Goal: Transaction & Acquisition: Purchase product/service

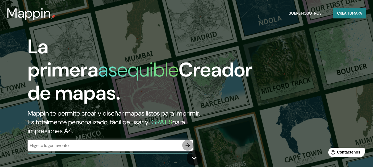
click at [186, 145] on icon "button" at bounding box center [187, 145] width 7 height 7
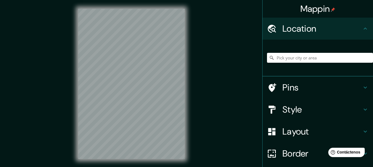
click at [352, 19] on div "Location" at bounding box center [317, 29] width 110 height 22
click at [352, 14] on div "Mappin" at bounding box center [317, 9] width 110 height 18
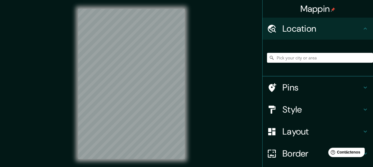
click at [352, 12] on div "Mappin" at bounding box center [317, 9] width 110 height 18
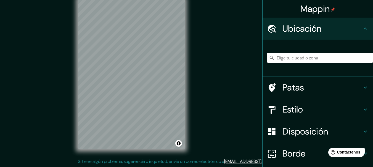
click at [202, 105] on div "Mappin Ubicación Patas Estilo Disposición Borde Elige un borde. Consejo : puede…" at bounding box center [186, 78] width 373 height 177
click at [362, 85] on icon at bounding box center [365, 87] width 7 height 7
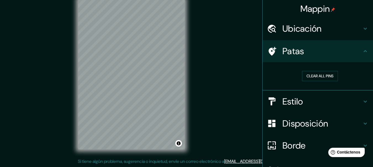
click at [360, 96] on div "Estilo" at bounding box center [317, 102] width 110 height 22
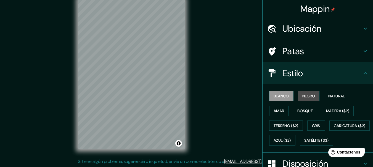
click at [308, 96] on font "Negro" at bounding box center [308, 96] width 13 height 5
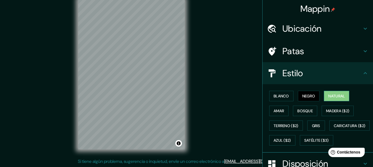
click at [331, 96] on font "Natural" at bounding box center [336, 96] width 17 height 5
click at [337, 97] on font "Natural" at bounding box center [336, 96] width 17 height 5
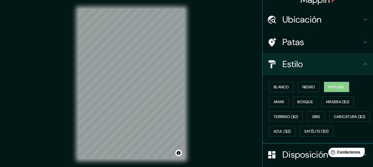
scroll to position [0, 0]
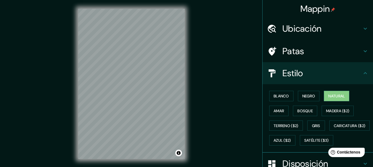
click at [362, 26] on icon at bounding box center [365, 28] width 7 height 7
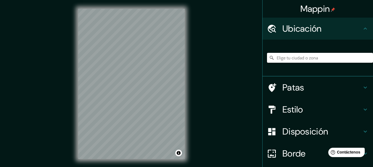
click at [334, 58] on input "Elige tu ciudad o zona" at bounding box center [320, 58] width 106 height 10
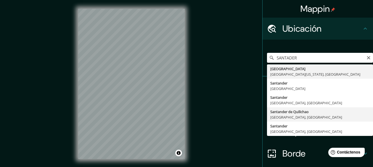
type input "Santander de Quilichao, [GEOGRAPHIC_DATA], [GEOGRAPHIC_DATA]"
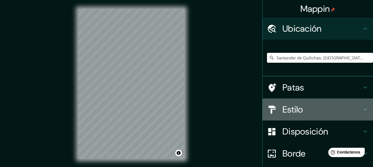
click at [352, 110] on h4 "Estilo" at bounding box center [321, 109] width 79 height 11
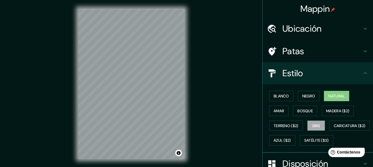
click at [318, 126] on font "Gris" at bounding box center [316, 126] width 8 height 5
click at [283, 116] on button "Amar" at bounding box center [278, 111] width 19 height 10
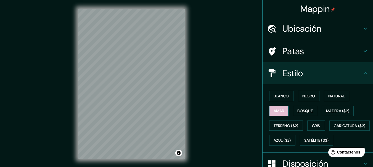
click at [279, 109] on font "Amar" at bounding box center [278, 111] width 10 height 5
click at [333, 93] on font "Natural" at bounding box center [336, 96] width 17 height 7
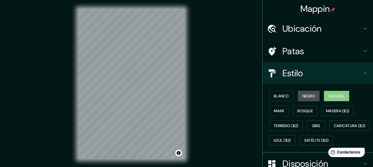
click at [303, 93] on font "Negro" at bounding box center [308, 96] width 13 height 7
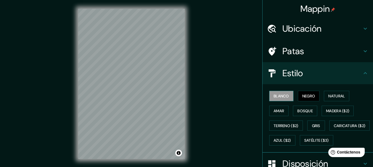
click at [273, 95] on font "Blanco" at bounding box center [280, 96] width 15 height 5
click at [339, 97] on font "Natural" at bounding box center [336, 96] width 17 height 5
click at [310, 97] on font "Negro" at bounding box center [308, 96] width 13 height 5
click at [362, 31] on icon at bounding box center [365, 28] width 7 height 7
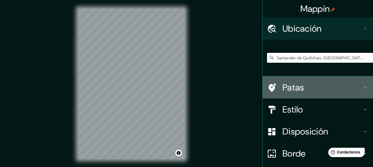
click at [362, 84] on div "Patas" at bounding box center [317, 88] width 110 height 22
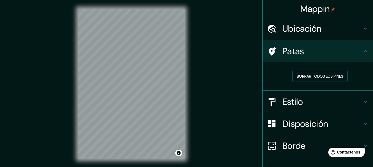
click at [349, 98] on h4 "Estilo" at bounding box center [321, 102] width 79 height 11
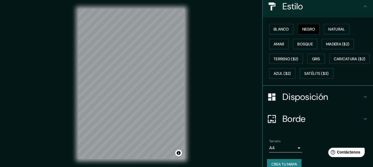
scroll to position [83, 0]
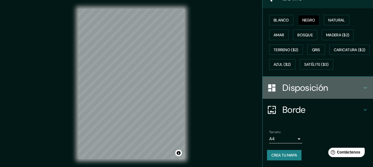
click at [362, 91] on icon at bounding box center [365, 88] width 7 height 7
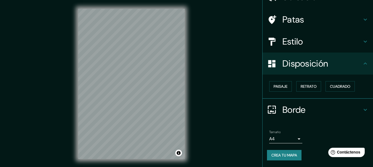
scroll to position [31, 0]
click at [282, 87] on font "Paisaje" at bounding box center [280, 86] width 14 height 5
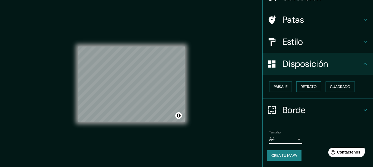
click at [310, 88] on font "Retrato" at bounding box center [309, 86] width 16 height 5
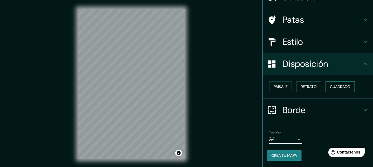
click at [338, 89] on font "Cuadrado" at bounding box center [340, 86] width 20 height 5
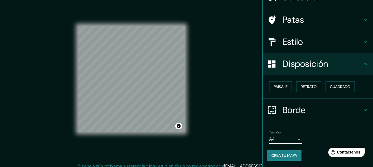
scroll to position [10, 0]
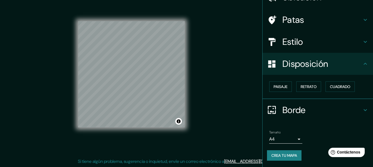
click at [324, 111] on h4 "Borde" at bounding box center [321, 110] width 79 height 11
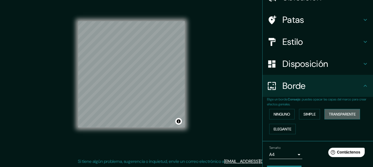
click at [341, 116] on font "Transparente" at bounding box center [342, 114] width 27 height 5
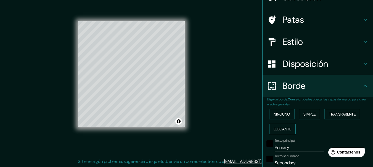
click at [282, 131] on font "Elegante" at bounding box center [282, 129] width 18 height 5
click at [286, 115] on font "Ninguno" at bounding box center [281, 114] width 17 height 5
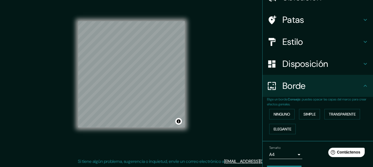
scroll to position [47, 0]
